Goal: Task Accomplishment & Management: Complete application form

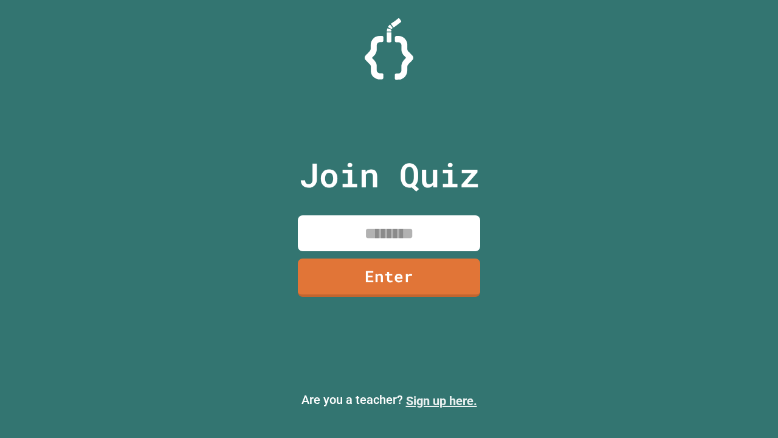
click at [441, 400] on link "Sign up here." at bounding box center [441, 400] width 71 height 15
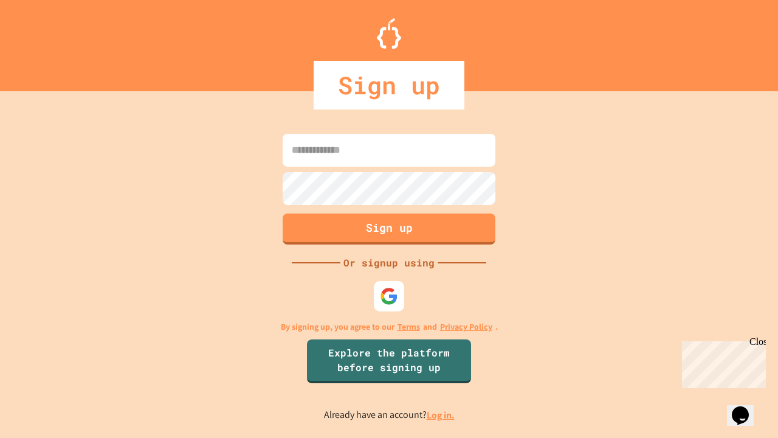
click at [441, 414] on link "Log in." at bounding box center [441, 414] width 28 height 13
